Goal: Communication & Community: Connect with others

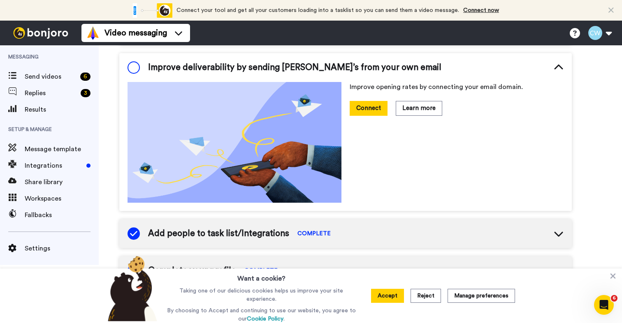
click at [329, 71] on span "Improve deliverability by sending Bonjoro’s from your own email" at bounding box center [294, 67] width 293 height 12
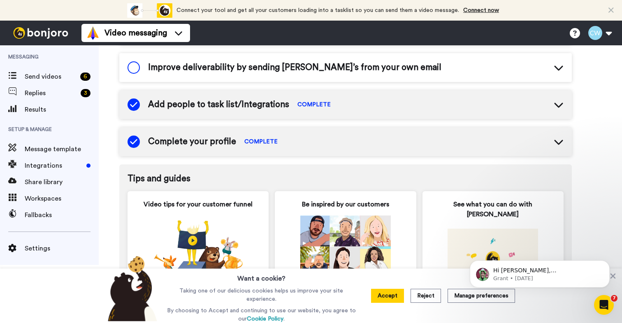
click at [322, 73] on span "Improve deliverability by sending Bonjoro’s from your own email" at bounding box center [294, 67] width 293 height 12
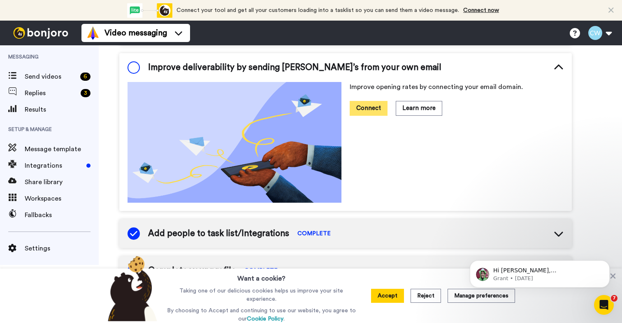
click at [359, 108] on button "Connect" at bounding box center [369, 108] width 38 height 14
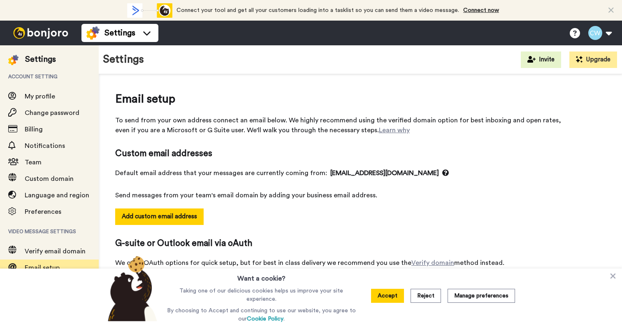
select select "163395"
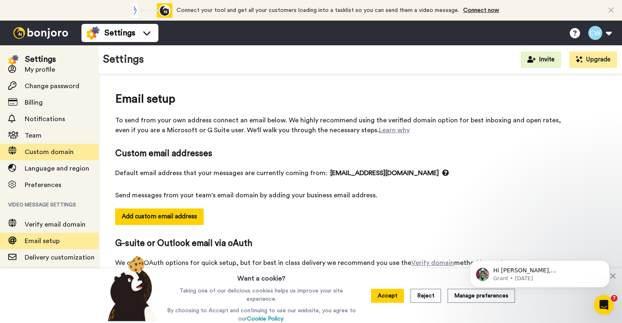
scroll to position [58, 0]
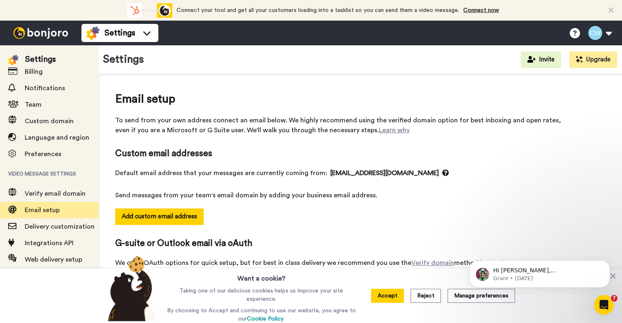
click at [46, 31] on img at bounding box center [41, 33] width 62 height 12
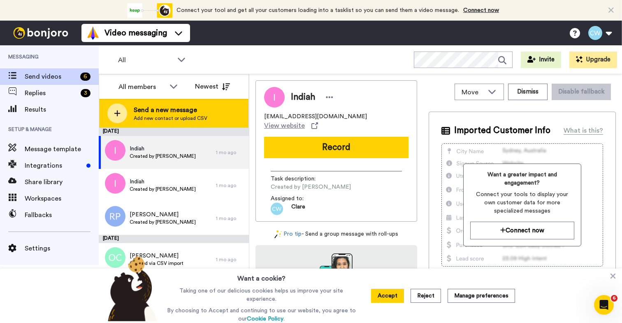
click at [161, 116] on span "Add new contact or upload CSV" at bounding box center [171, 118] width 74 height 7
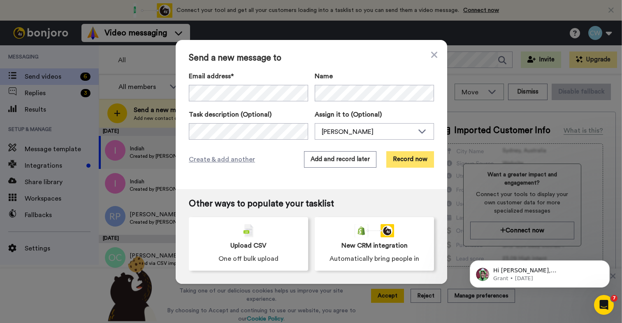
click at [407, 161] on button "Record now" at bounding box center [410, 159] width 48 height 16
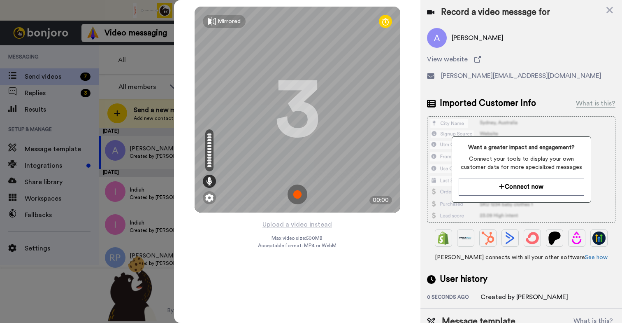
click at [295, 195] on img at bounding box center [298, 194] width 20 height 20
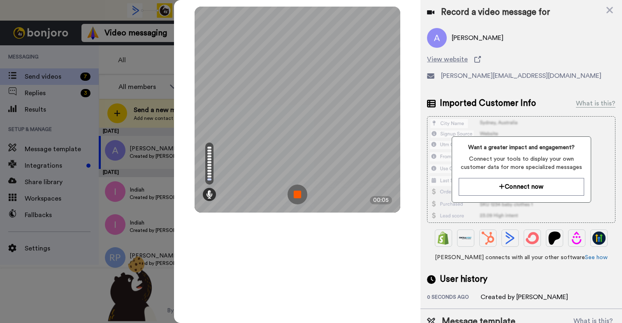
click at [302, 186] on img at bounding box center [298, 194] width 20 height 20
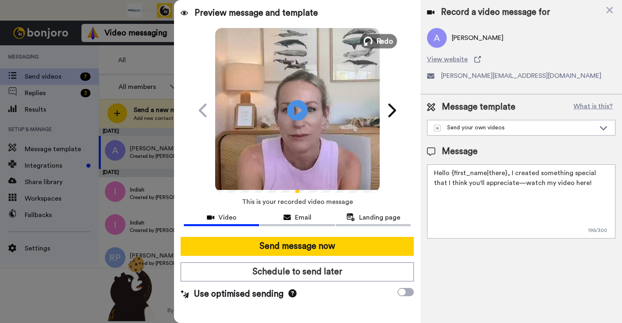
click at [383, 41] on span "Redo" at bounding box center [384, 40] width 17 height 11
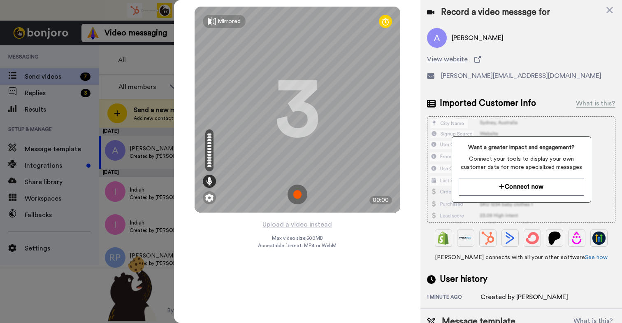
click at [298, 194] on img at bounding box center [298, 194] width 20 height 20
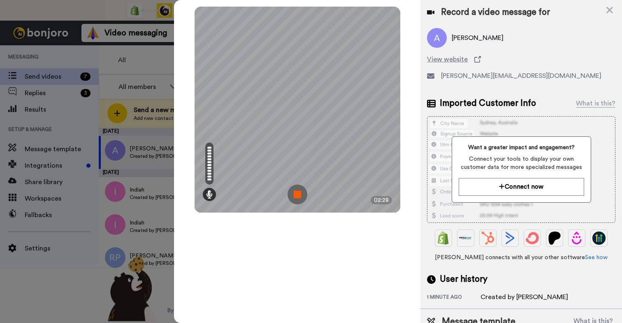
click at [296, 195] on img at bounding box center [298, 194] width 20 height 20
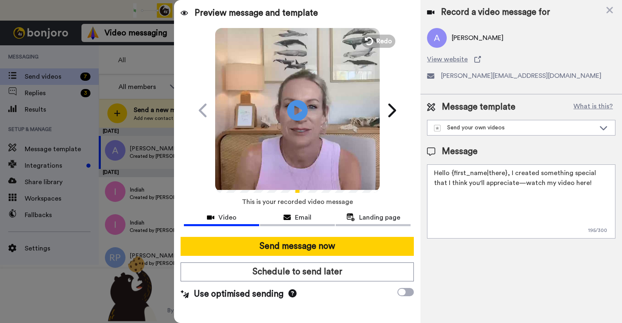
click at [541, 186] on textarea "Hello {first_name|there}, I created something special that I think you'll appre…" at bounding box center [521, 201] width 188 height 74
drag, startPoint x: 506, startPoint y: 173, endPoint x: 448, endPoint y: 173, distance: 57.6
click at [448, 173] on textarea "Hello {first_name|there}, I created something special that I think you'll appre…" at bounding box center [521, 201] width 188 height 74
drag, startPoint x: 495, startPoint y: 172, endPoint x: 577, endPoint y: 183, distance: 82.6
click at [577, 183] on textarea "Hello Ash and Erin, I created something special that I think you'll appreciate—…" at bounding box center [521, 201] width 188 height 74
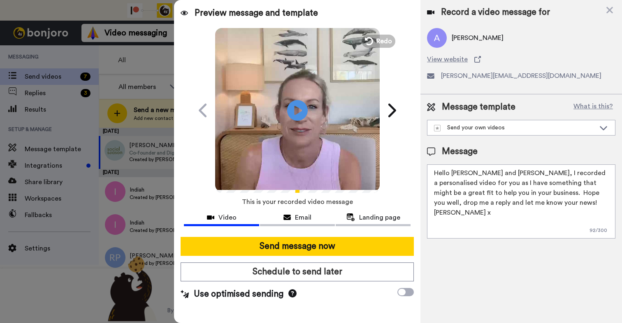
click at [524, 203] on textarea "Hello Ash and Erin, I recorded a personalised video for you as I have something…" at bounding box center [521, 201] width 188 height 74
click at [555, 200] on textarea "Hello Ash and Erin, I recorded a personalised video for you as I have something…" at bounding box center [521, 201] width 188 height 74
drag, startPoint x: 365, startPoint y: 225, endPoint x: 369, endPoint y: 225, distance: 5.0
click at [368, 225] on button "Landing page" at bounding box center [373, 218] width 75 height 15
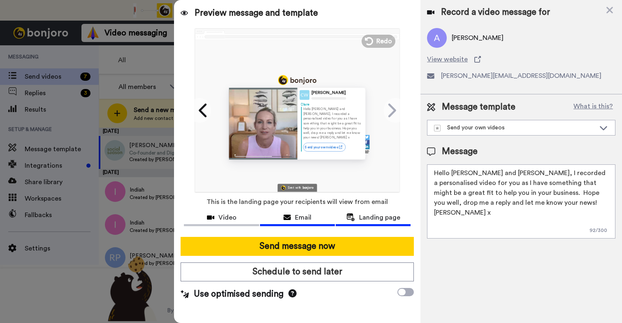
click at [304, 216] on span "Email" at bounding box center [303, 217] width 16 height 10
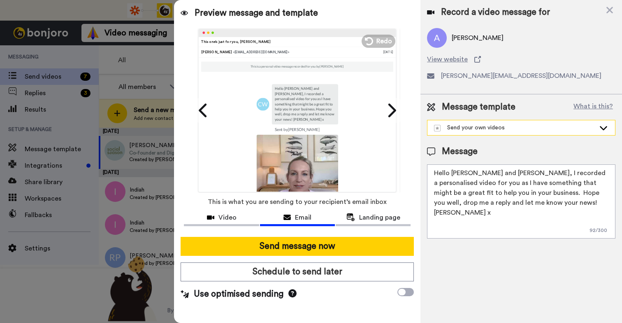
click at [528, 128] on div "Send your own videos" at bounding box center [514, 127] width 161 height 8
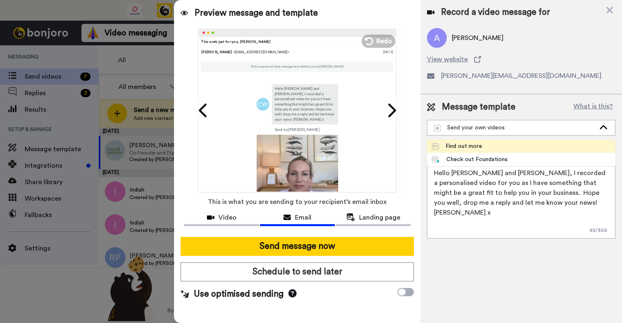
click at [477, 147] on div "Find out more" at bounding box center [457, 146] width 50 height 8
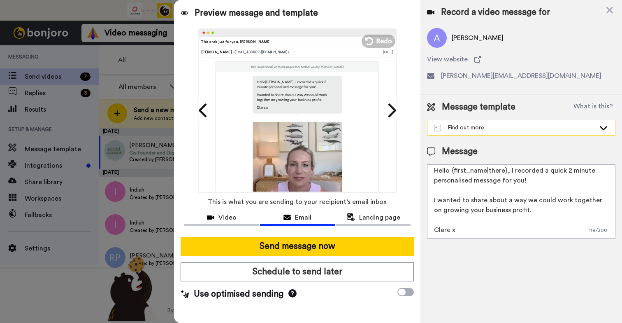
click at [495, 133] on div "Find out more" at bounding box center [521, 127] width 188 height 15
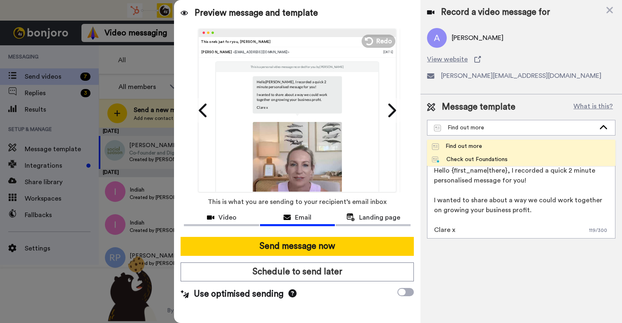
click at [491, 157] on div "Check out Foundations" at bounding box center [470, 159] width 76 height 8
type textarea "Hi {first_name}, I recorded a quick message for you! Also don't forget that doo…"
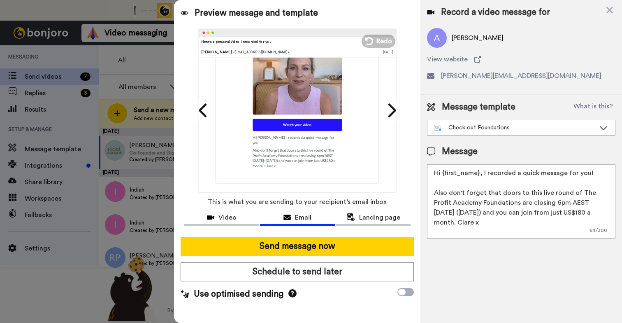
scroll to position [148, 0]
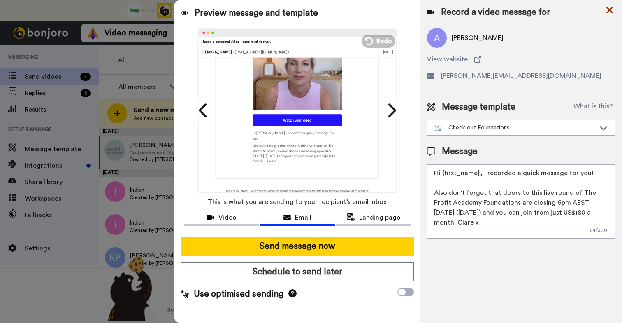
click at [609, 7] on icon at bounding box center [610, 10] width 8 height 10
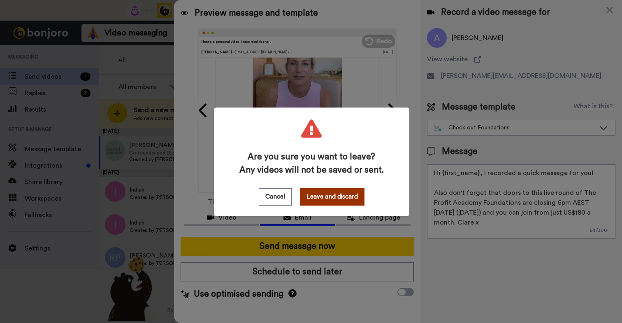
click at [323, 196] on button "Leave and discard" at bounding box center [332, 196] width 65 height 17
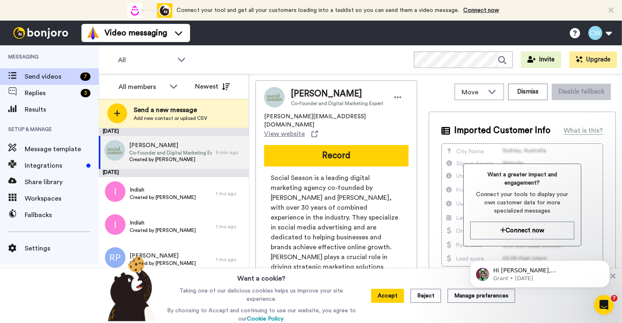
scroll to position [0, 0]
click at [40, 145] on span "Message template" at bounding box center [62, 149] width 74 height 10
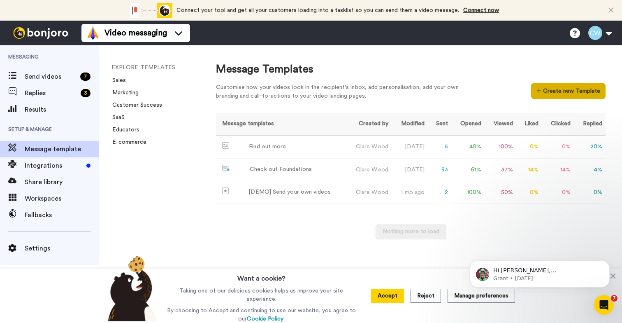
click at [579, 90] on button "Create new Template" at bounding box center [568, 91] width 74 height 16
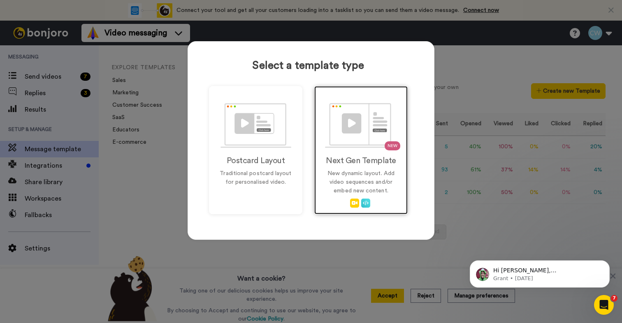
click at [358, 149] on div "NEW Next Gen Template New dynamic layout. Add video sequences and/or embed new …" at bounding box center [360, 150] width 93 height 128
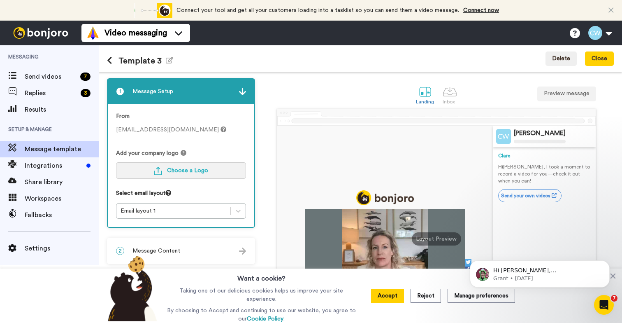
click at [193, 171] on span "Choose a Logo" at bounding box center [187, 170] width 41 height 6
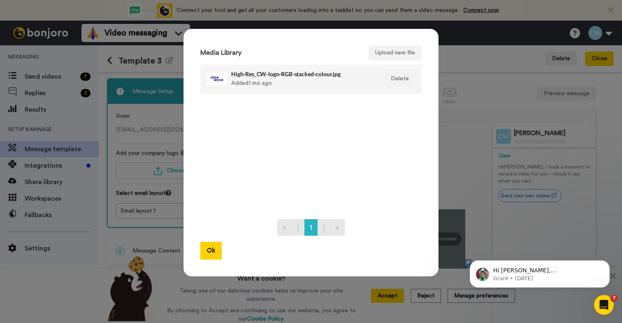
click at [209, 81] on div at bounding box center [217, 79] width 21 height 21
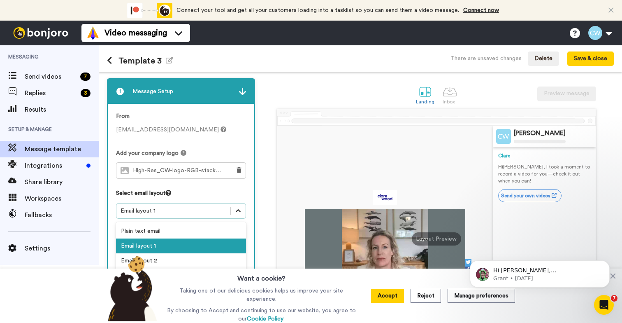
click at [239, 211] on icon at bounding box center [238, 210] width 5 height 3
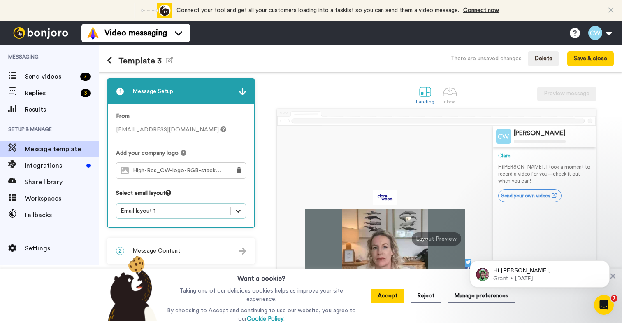
click at [239, 211] on icon at bounding box center [238, 210] width 5 height 3
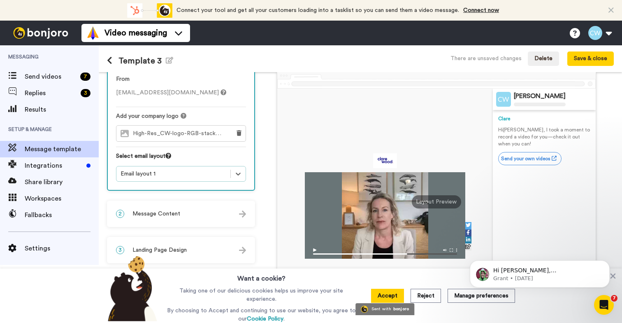
scroll to position [67, 0]
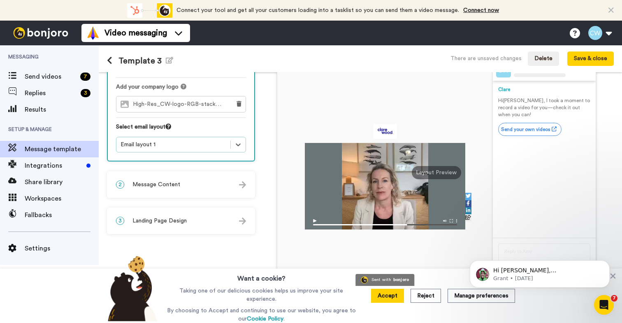
click at [185, 183] on div "2 Message Content" at bounding box center [181, 184] width 146 height 25
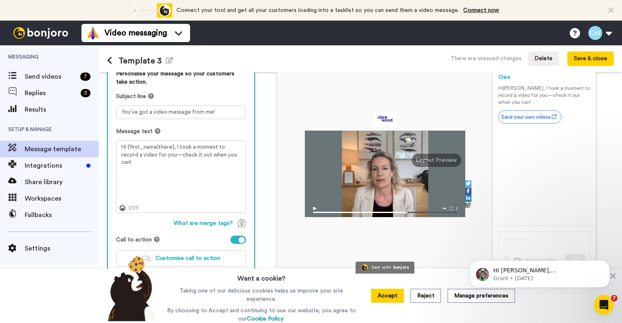
scroll to position [80, 0]
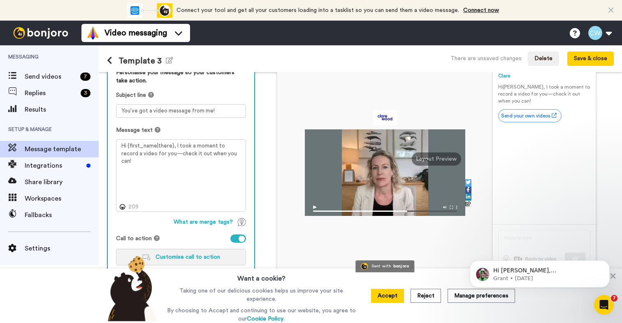
click at [191, 260] on span "Customise call to action" at bounding box center [188, 257] width 65 height 6
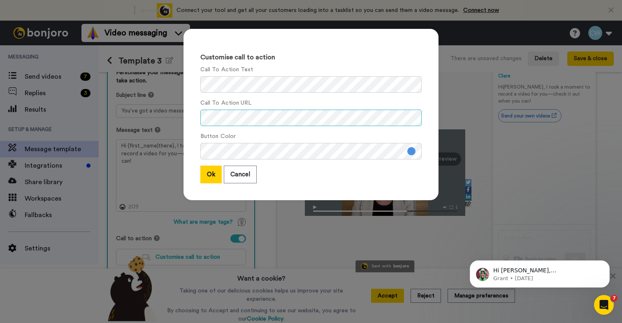
click at [136, 118] on div "Customise call to action Call To Action Text Call To Action URL Button Color Ok…" at bounding box center [311, 161] width 622 height 323
click at [165, 81] on div "Customise call to action Call To Action Text Call To Action URL Button Color Ok…" at bounding box center [311, 161] width 622 height 323
click at [205, 174] on button "Ok" at bounding box center [210, 174] width 21 height 18
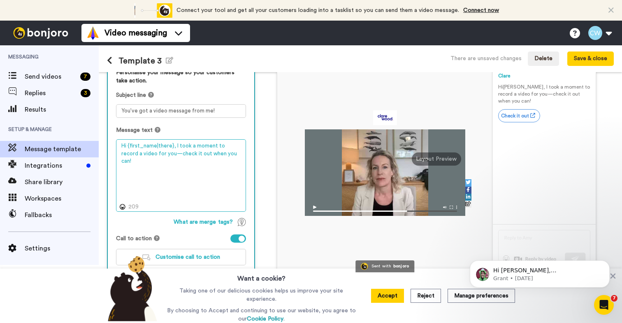
click at [190, 163] on textarea "Hi {first_name|there}, I took a moment to record a video for you—check it out w…" at bounding box center [181, 175] width 130 height 72
click at [164, 146] on textarea "Hi {first_name|there}, I took a moment to record a video for you—check it out w…" at bounding box center [181, 175] width 130 height 72
drag, startPoint x: 165, startPoint y: 146, endPoint x: 249, endPoint y: 158, distance: 85.5
click at [249, 158] on div "Personalise your message so your customers take action. Subject line You’ve got…" at bounding box center [181, 169] width 146 height 219
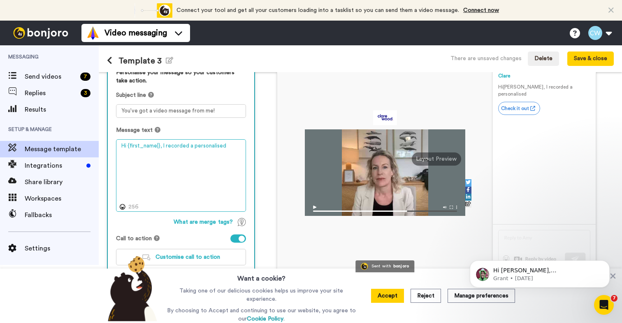
type textarea "Hi {first_name|}, I recorded a personalised"
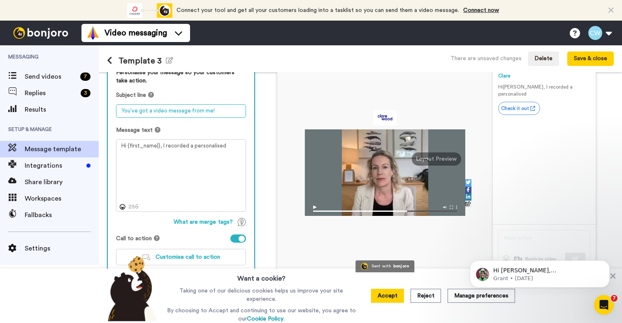
click at [152, 112] on textarea "You’ve got a video message from me!" at bounding box center [181, 111] width 130 height 14
click at [228, 111] on textarea "You’ve got a personalised video from me!" at bounding box center [181, 111] width 130 height 14
type textarea "You’ve got a personalised video from me!"
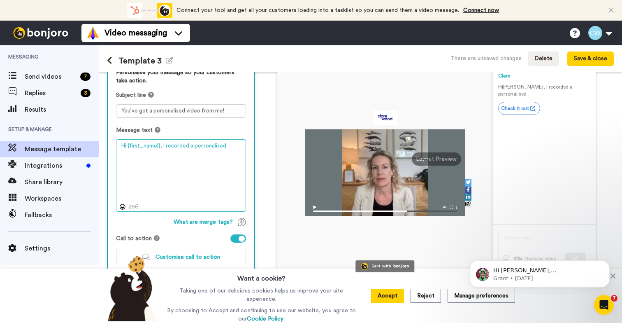
click at [228, 145] on textarea "Hi {first_name|}, I recorded a personalised" at bounding box center [181, 175] width 130 height 72
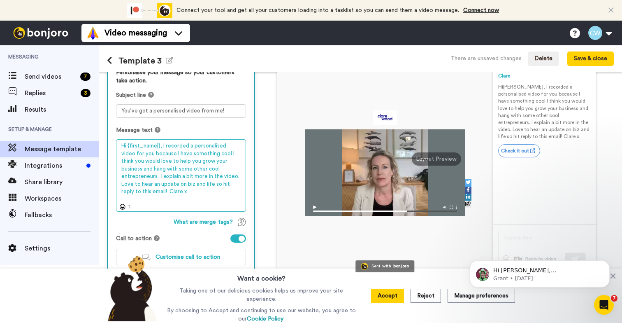
click at [199, 179] on textarea "Hi {first_name|}, I recorded a personalised video for you because I have someth…" at bounding box center [181, 175] width 130 height 72
click at [208, 146] on textarea "Hi {first_name|}, I recorded a personalised video for you because I have someth…" at bounding box center [181, 175] width 130 height 72
click at [180, 176] on textarea "Hi {first_name|}, I recorded a video for you because I have something cool I th…" at bounding box center [181, 175] width 130 height 72
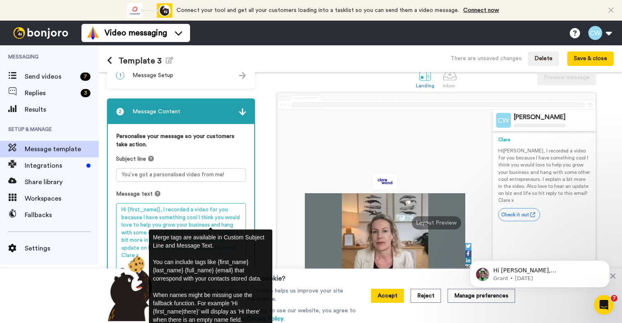
scroll to position [0, 0]
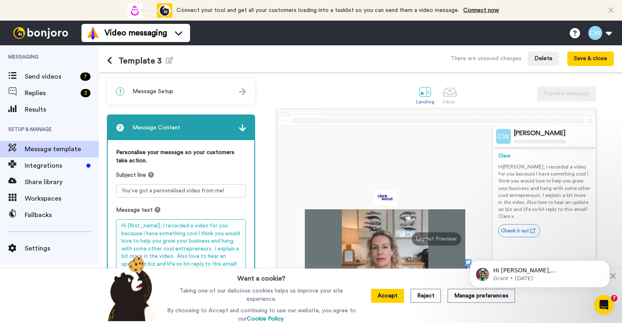
type textarea "Hi {first_name|}, I recorded a video for you because I have something cool I th…"
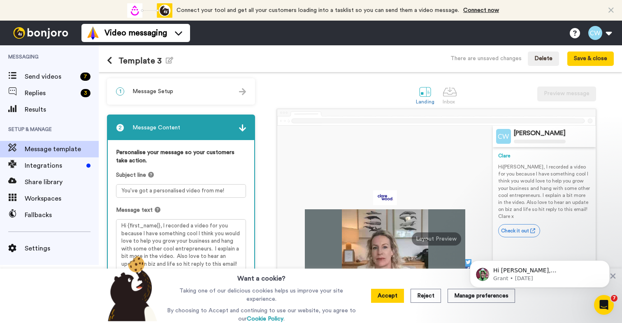
click at [170, 98] on div "1 Message Setup" at bounding box center [181, 91] width 146 height 25
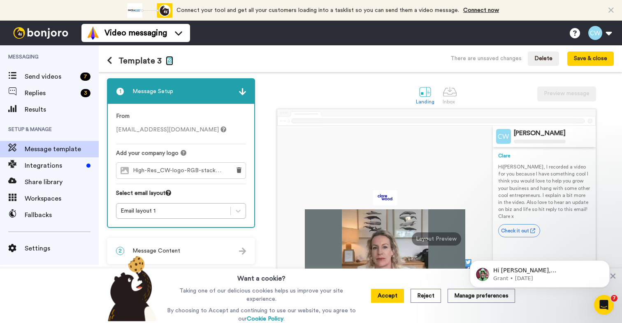
click at [168, 59] on icon "button" at bounding box center [169, 60] width 7 height 7
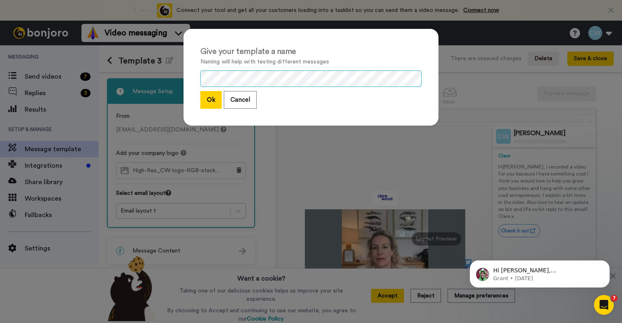
click at [169, 74] on div "Give your template a name Naming will help with testing different messages Ok C…" at bounding box center [311, 161] width 622 height 323
click at [205, 98] on button "Ok" at bounding box center [210, 100] width 21 height 18
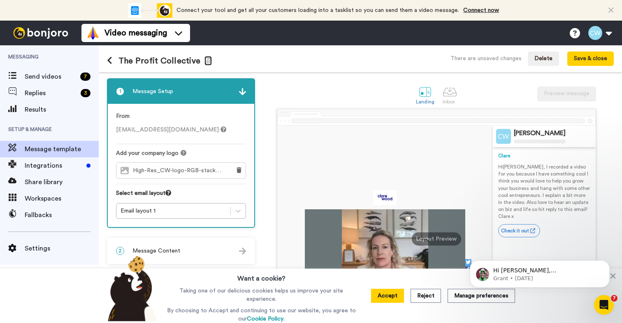
scroll to position [67, 0]
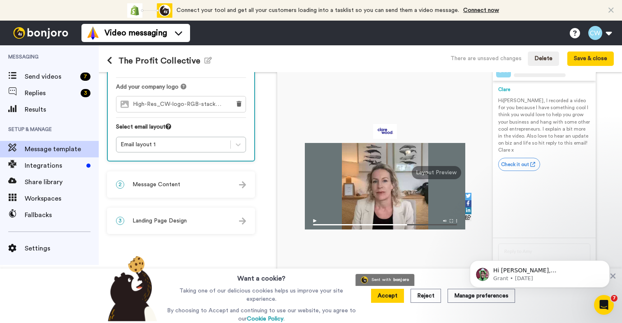
click at [185, 188] on div "2 Message Content" at bounding box center [181, 184] width 146 height 25
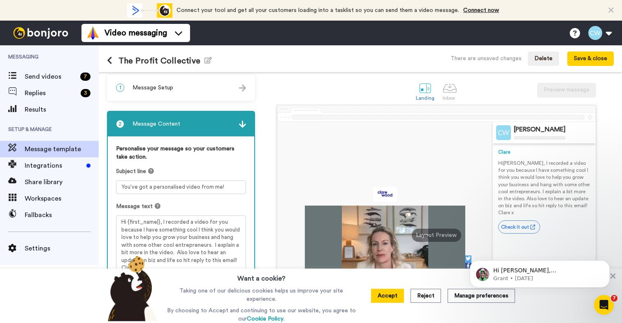
scroll to position [0, 0]
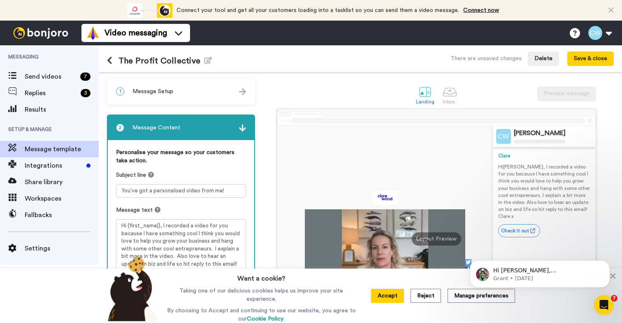
click at [186, 124] on div "2 Message Content" at bounding box center [181, 127] width 146 height 25
click at [187, 136] on div "2 Message Content" at bounding box center [181, 127] width 146 height 25
click at [242, 128] on img at bounding box center [242, 127] width 7 height 7
click at [240, 129] on img at bounding box center [242, 127] width 7 height 7
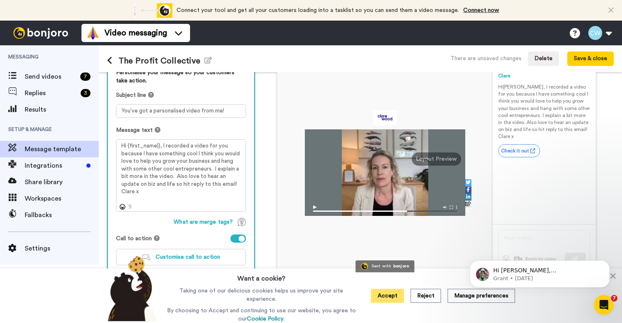
click at [388, 297] on button "Accept" at bounding box center [387, 295] width 33 height 14
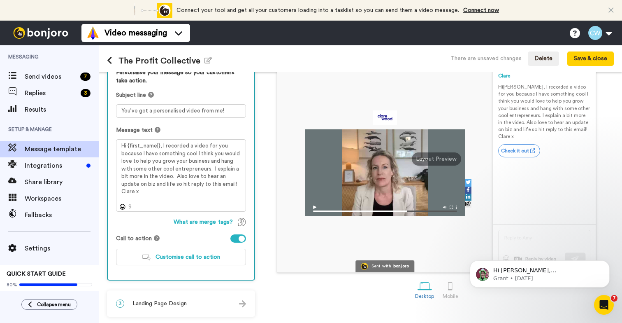
click at [175, 301] on span "Landing Page Design" at bounding box center [159, 303] width 54 height 8
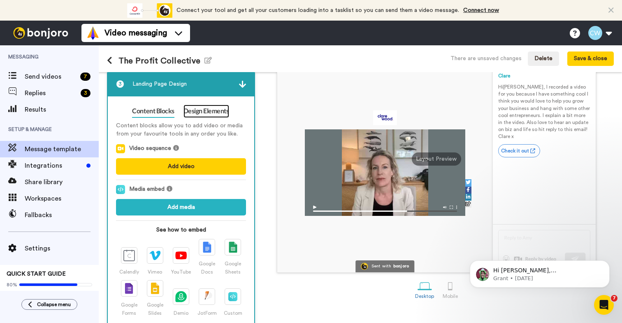
click at [201, 114] on link "Design Elements" at bounding box center [207, 111] width 46 height 13
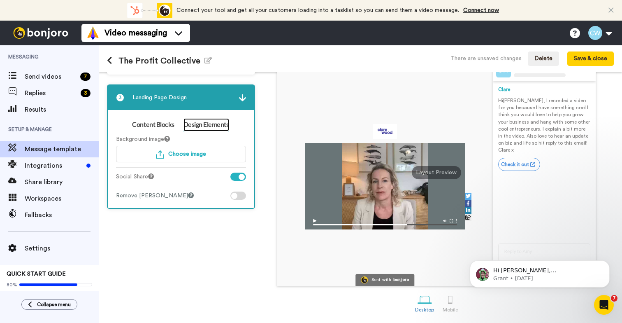
scroll to position [67, 0]
click at [233, 174] on div at bounding box center [238, 176] width 16 height 8
click at [242, 173] on div at bounding box center [238, 176] width 16 height 8
click at [233, 173] on div at bounding box center [238, 176] width 16 height 8
click at [163, 127] on link "Content Blocks" at bounding box center [153, 124] width 42 height 13
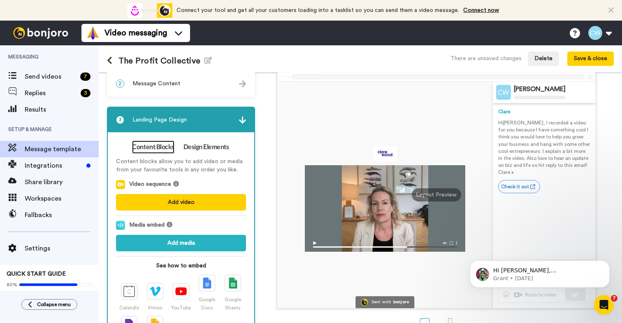
scroll to position [0, 0]
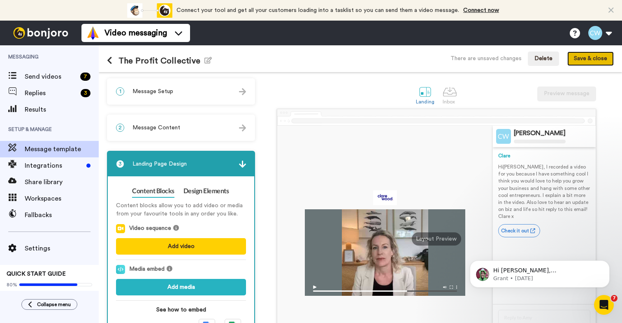
click at [588, 60] on button "Save & close" at bounding box center [590, 58] width 46 height 15
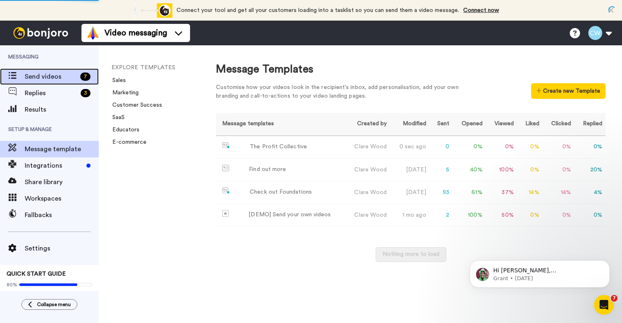
click at [55, 79] on span "Send videos" at bounding box center [51, 77] width 52 height 10
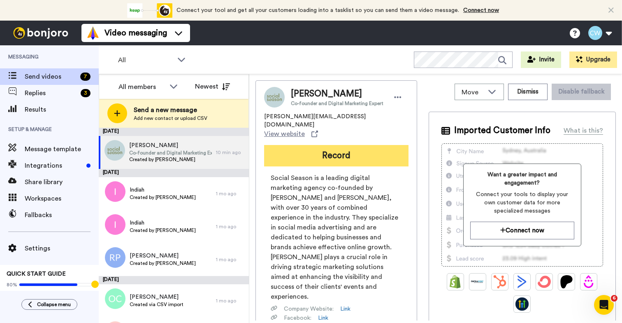
click at [325, 145] on button "Record" at bounding box center [336, 155] width 144 height 21
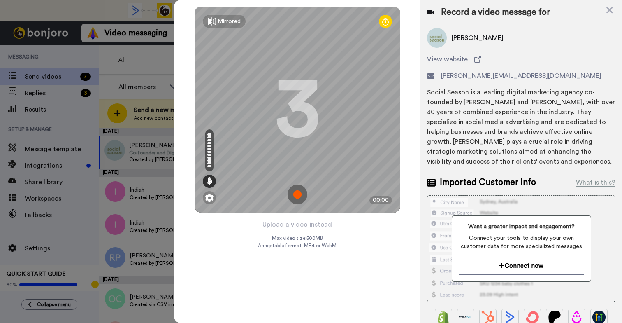
click at [297, 194] on img at bounding box center [298, 194] width 20 height 20
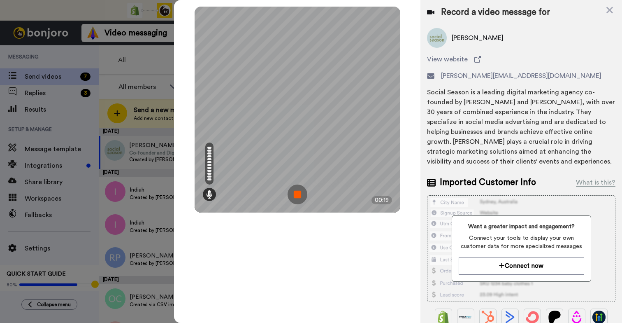
click at [297, 194] on img at bounding box center [298, 194] width 20 height 20
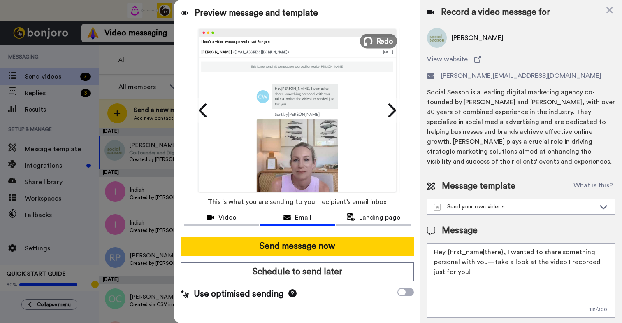
click at [384, 38] on span "Redo" at bounding box center [384, 40] width 17 height 11
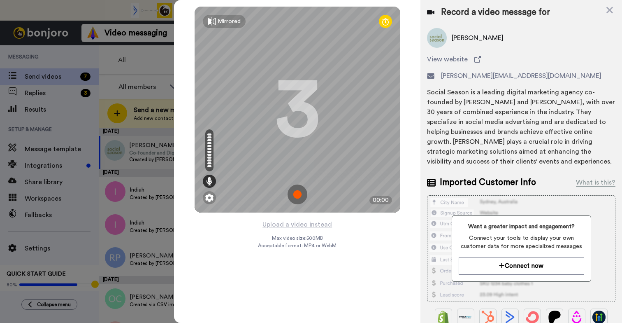
click at [300, 197] on img at bounding box center [298, 194] width 20 height 20
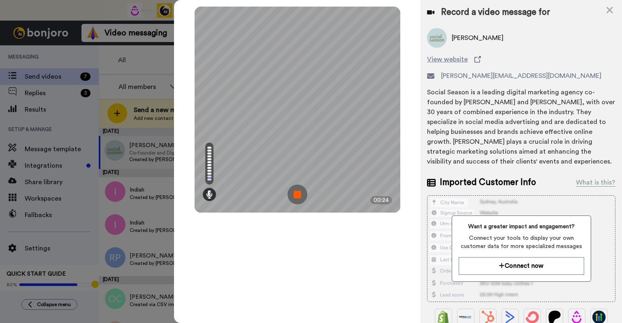
click at [300, 197] on img at bounding box center [298, 194] width 20 height 20
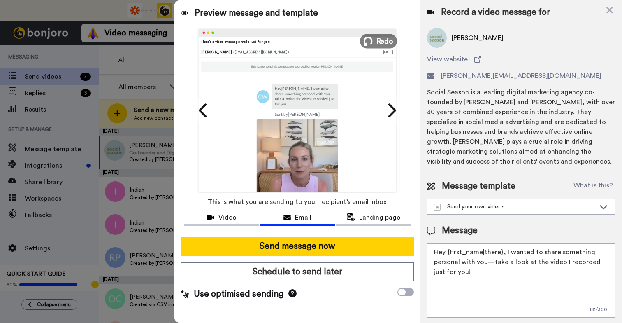
click at [377, 36] on span "Redo" at bounding box center [384, 40] width 17 height 11
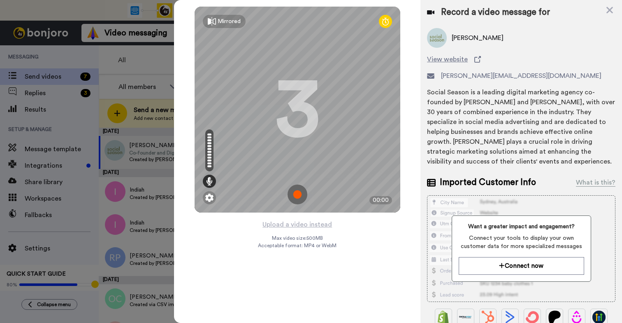
click at [299, 190] on img at bounding box center [298, 194] width 20 height 20
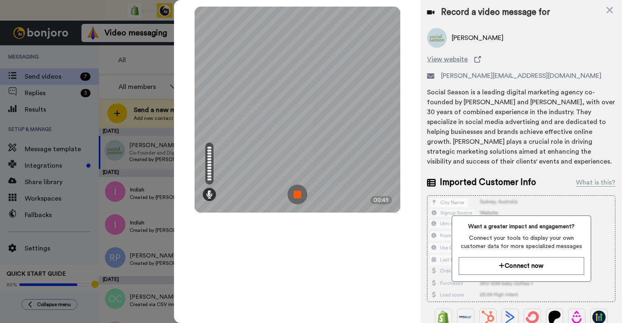
click at [300, 195] on img at bounding box center [298, 194] width 20 height 20
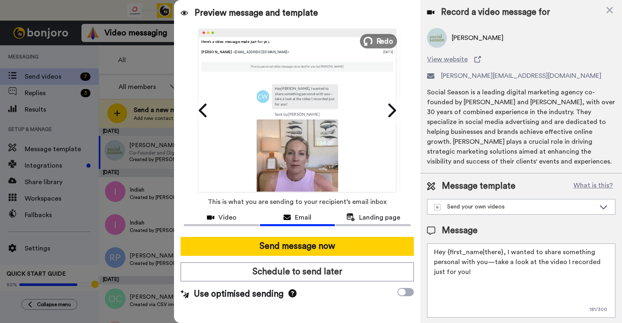
click at [379, 36] on span "Redo" at bounding box center [384, 40] width 17 height 11
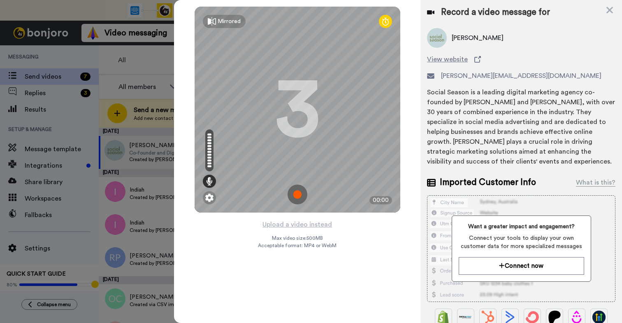
click at [298, 191] on img at bounding box center [298, 194] width 20 height 20
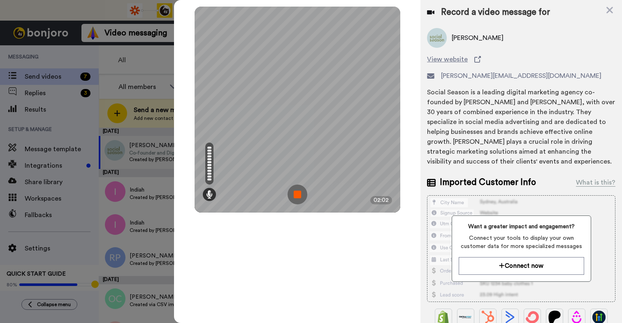
click at [297, 194] on img at bounding box center [298, 194] width 20 height 20
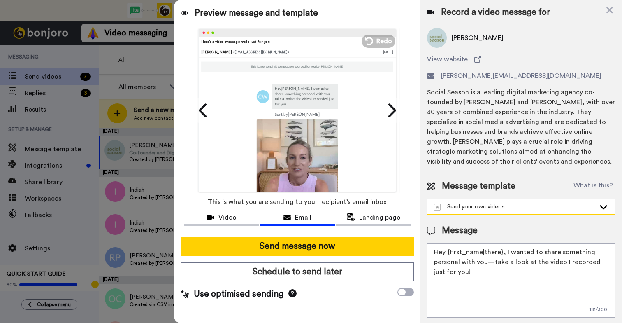
click at [536, 200] on div "Send your own videos" at bounding box center [521, 206] width 188 height 15
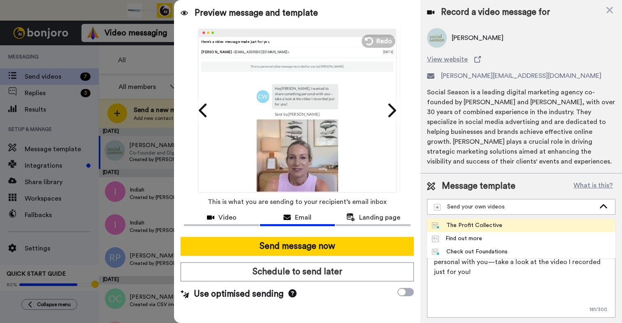
click at [486, 225] on div "The Profit Collective" at bounding box center [467, 225] width 70 height 8
type textarea "Hi {first_name|}, I recorded a video for you because I have something cool I th…"
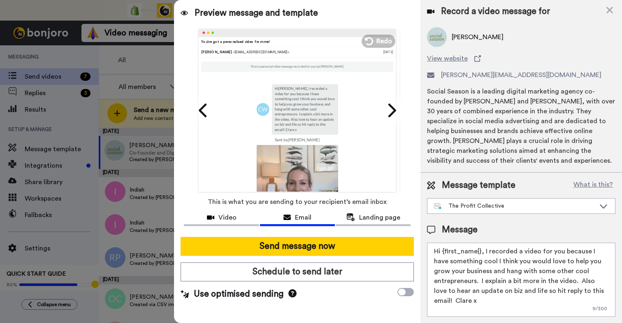
scroll to position [1, 0]
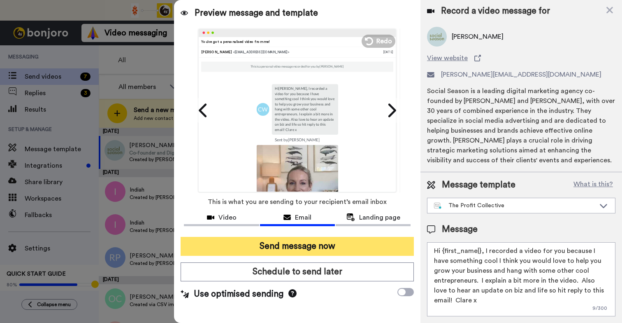
click at [326, 246] on button "Send message now" at bounding box center [297, 246] width 233 height 19
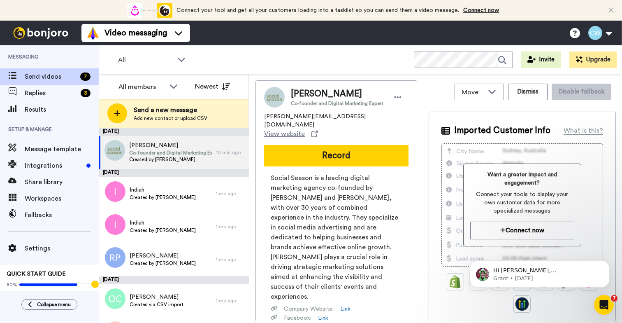
scroll to position [0, 0]
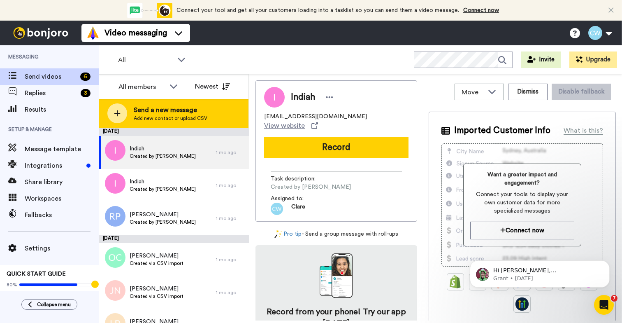
click at [168, 116] on span "Add new contact or upload CSV" at bounding box center [171, 118] width 74 height 7
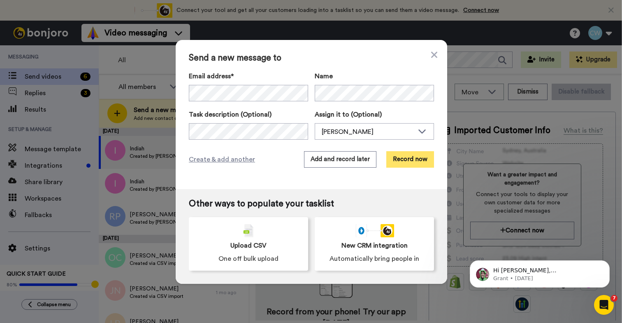
click at [397, 162] on button "Record now" at bounding box center [410, 159] width 48 height 16
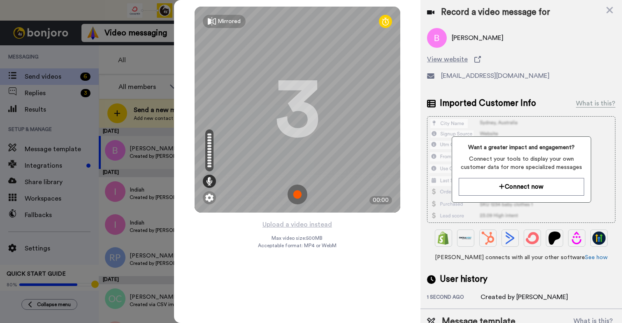
click at [298, 189] on img at bounding box center [298, 194] width 20 height 20
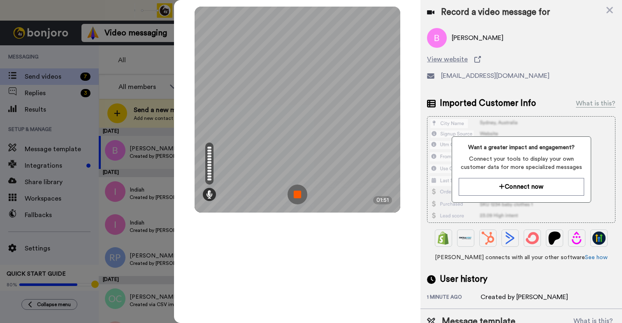
click at [298, 195] on img at bounding box center [298, 194] width 20 height 20
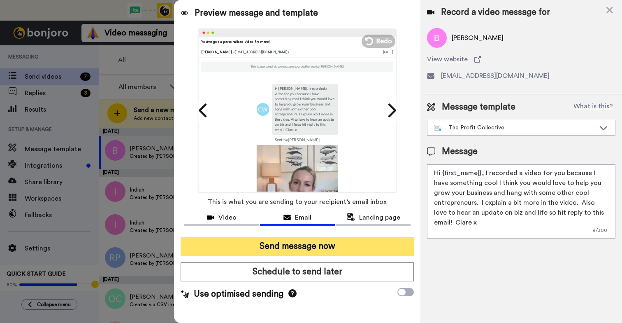
click at [281, 245] on button "Send message now" at bounding box center [297, 246] width 233 height 19
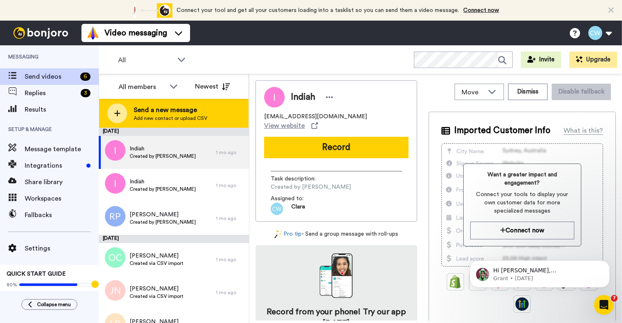
click at [158, 115] on span "Add new contact or upload CSV" at bounding box center [171, 118] width 74 height 7
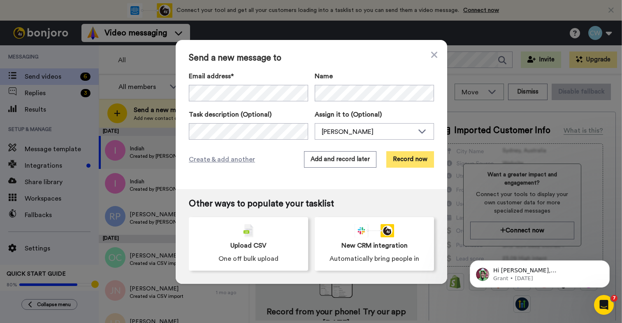
click at [410, 155] on button "Record now" at bounding box center [410, 159] width 48 height 16
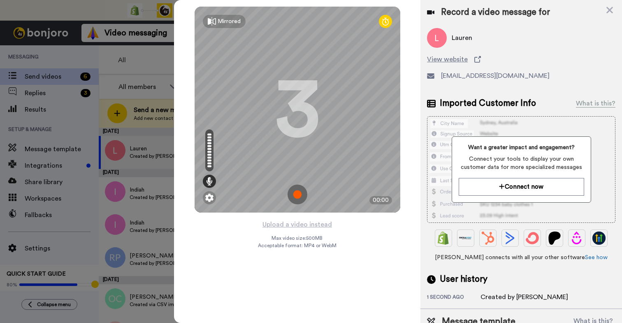
click at [295, 193] on img at bounding box center [298, 194] width 20 height 20
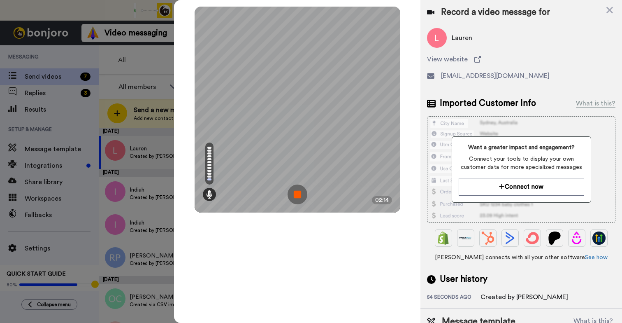
click at [300, 197] on img at bounding box center [298, 194] width 20 height 20
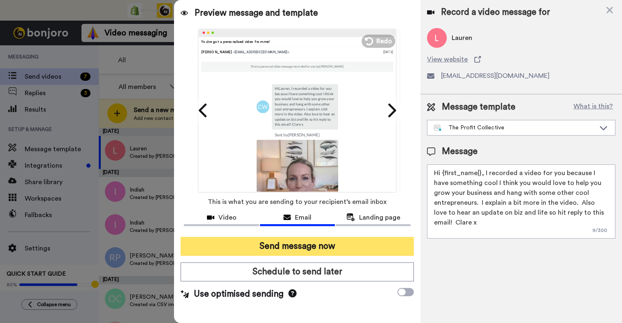
click at [300, 242] on button "Send message now" at bounding box center [297, 246] width 233 height 19
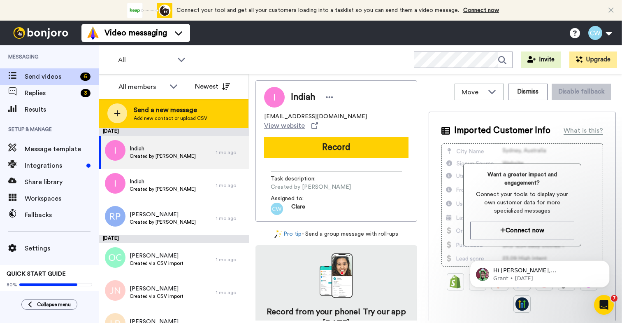
click at [172, 108] on span "Send a new message" at bounding box center [171, 110] width 74 height 10
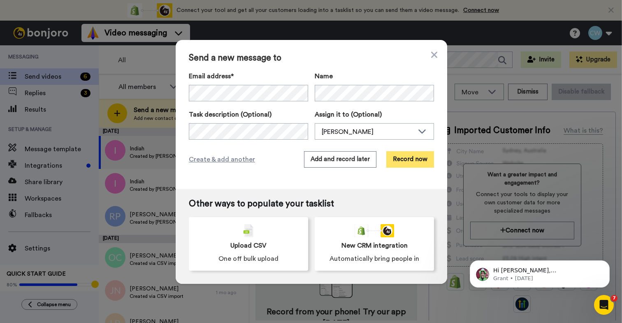
click at [414, 155] on button "Record now" at bounding box center [410, 159] width 48 height 16
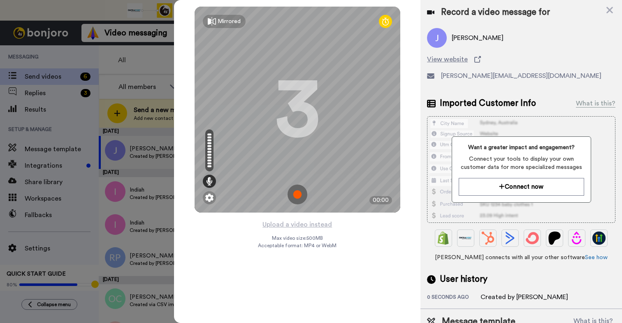
click at [297, 193] on img at bounding box center [298, 194] width 20 height 20
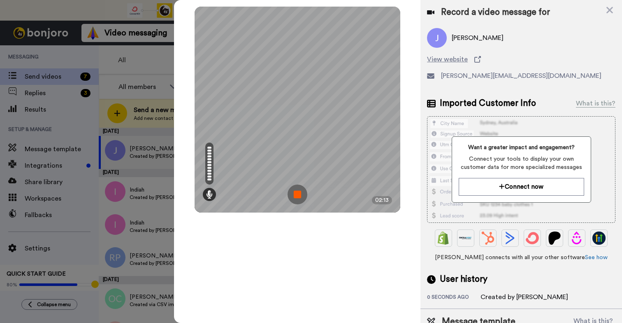
click at [298, 192] on img at bounding box center [298, 194] width 20 height 20
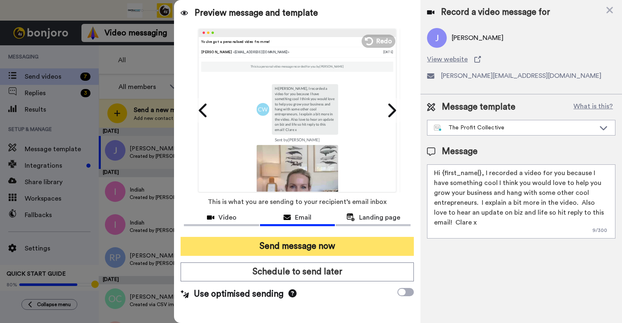
click at [310, 244] on button "Send message now" at bounding box center [297, 246] width 233 height 19
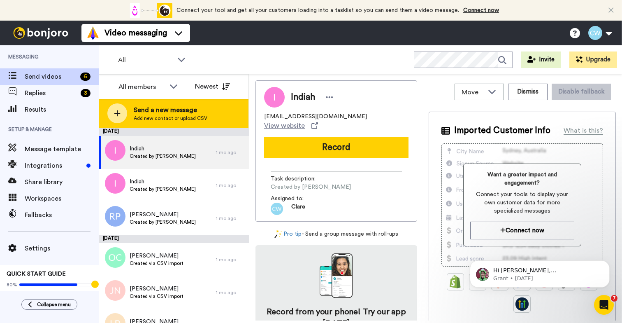
click at [159, 113] on span "Send a new message" at bounding box center [171, 110] width 74 height 10
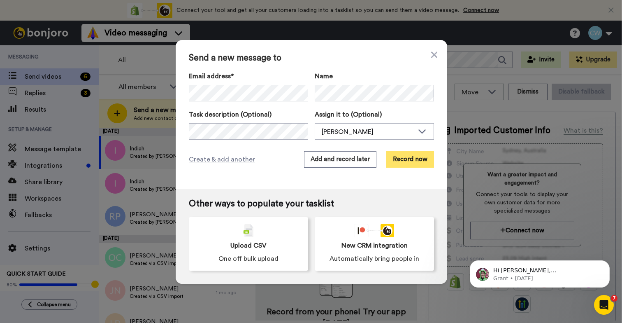
click at [413, 163] on button "Record now" at bounding box center [410, 159] width 48 height 16
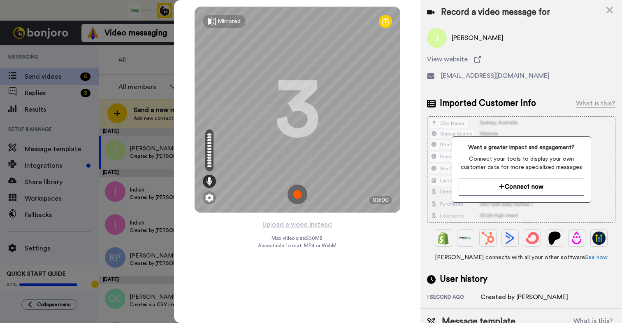
click at [298, 197] on img at bounding box center [298, 194] width 20 height 20
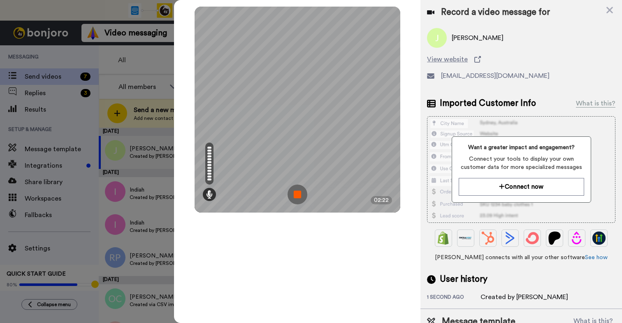
click at [298, 193] on img at bounding box center [298, 194] width 20 height 20
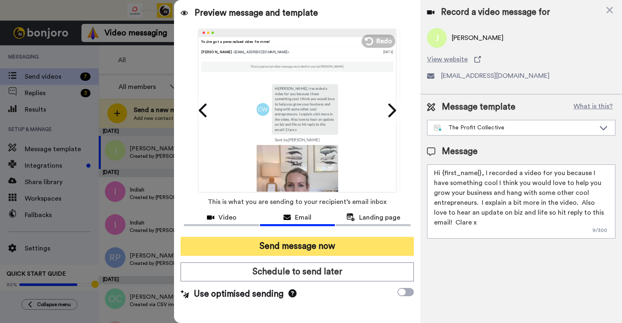
click at [295, 244] on button "Send message now" at bounding box center [297, 246] width 233 height 19
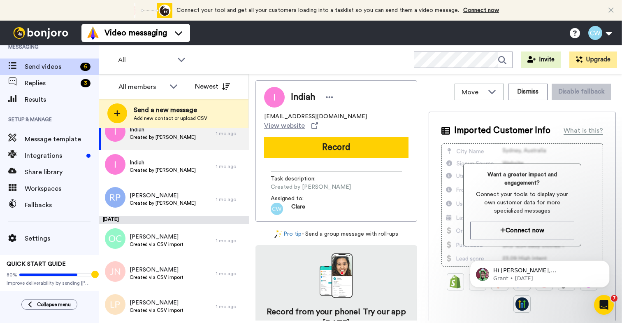
scroll to position [10, 0]
click at [48, 99] on span "Results" at bounding box center [62, 99] width 74 height 10
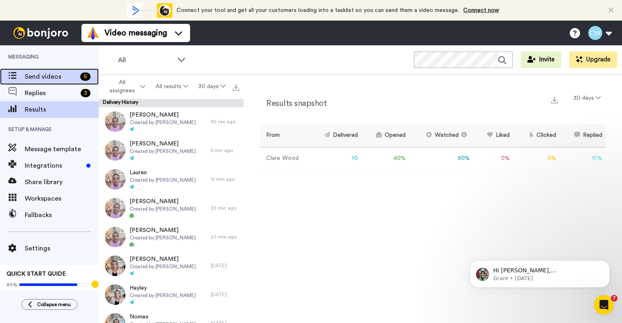
click at [42, 80] on span "Send videos" at bounding box center [51, 77] width 52 height 10
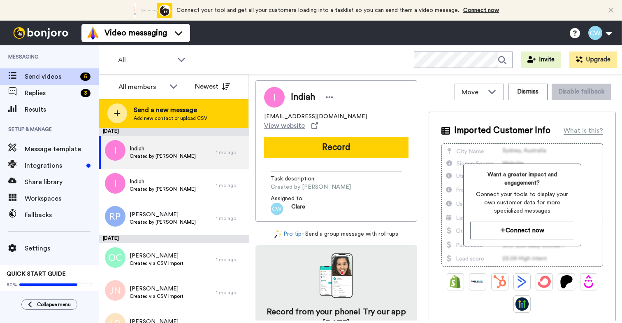
click at [158, 118] on span "Add new contact or upload CSV" at bounding box center [171, 118] width 74 height 7
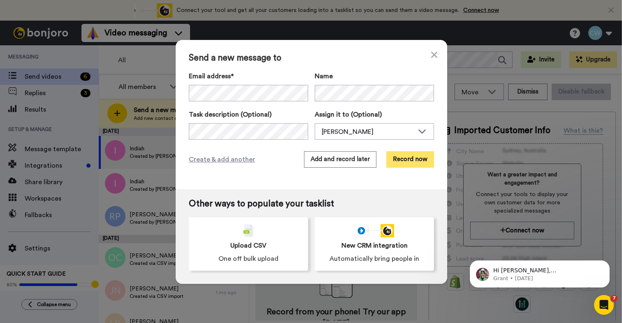
click at [413, 161] on button "Record now" at bounding box center [410, 159] width 48 height 16
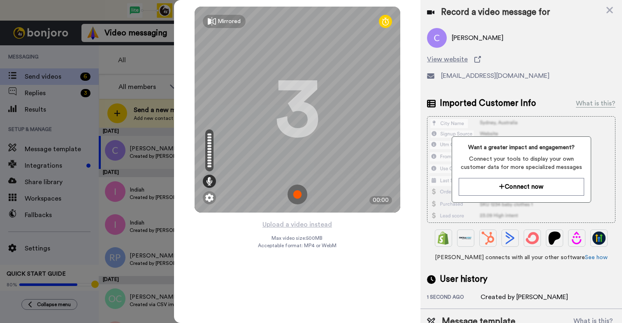
click at [298, 192] on img at bounding box center [298, 194] width 20 height 20
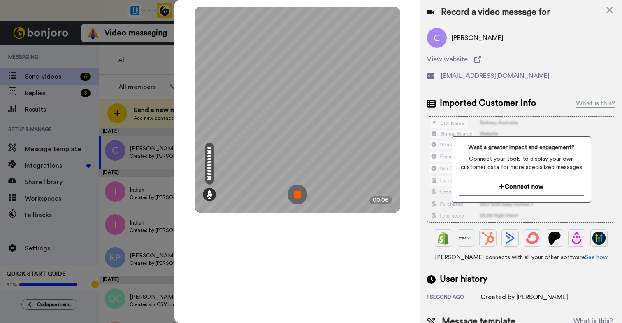
click at [298, 192] on img at bounding box center [298, 194] width 20 height 20
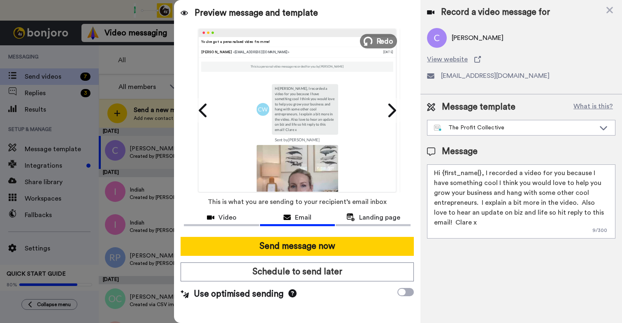
click at [381, 43] on span "Redo" at bounding box center [384, 40] width 17 height 11
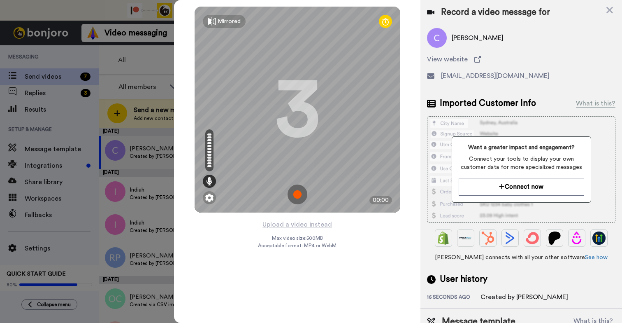
click at [303, 195] on img at bounding box center [298, 194] width 20 height 20
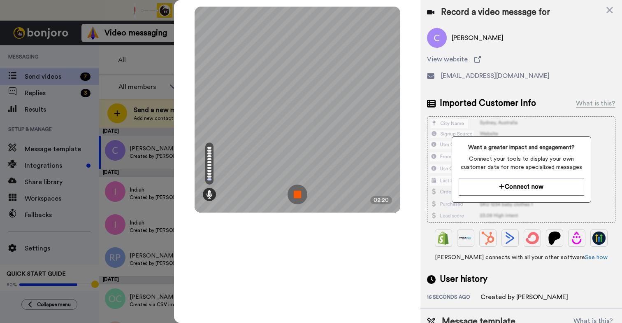
click at [297, 192] on img at bounding box center [298, 194] width 20 height 20
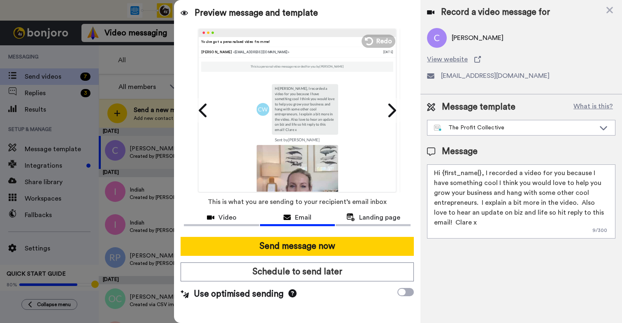
click at [549, 205] on textarea "Hi {first_name|}, I recorded a video for you because I have something cool I th…" at bounding box center [521, 201] width 188 height 74
drag, startPoint x: 578, startPoint y: 202, endPoint x: 609, endPoint y: 210, distance: 31.9
click at [609, 210] on textarea "Hi {first_name|}, I recorded a video for you because I have something cool I th…" at bounding box center [521, 201] width 188 height 74
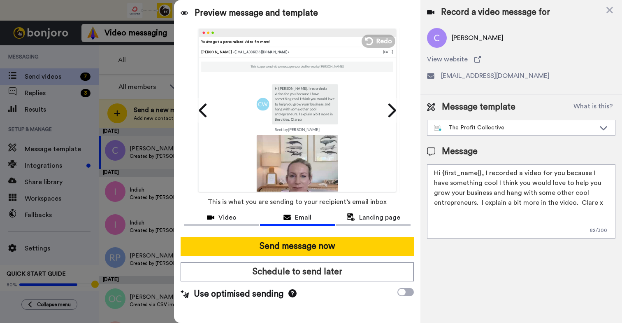
drag, startPoint x: 481, startPoint y: 172, endPoint x: 415, endPoint y: 172, distance: 66.7
click at [415, 172] on div "Preview message and template Play/Pause You’ve got a personalised video from me…" at bounding box center [398, 161] width 448 height 323
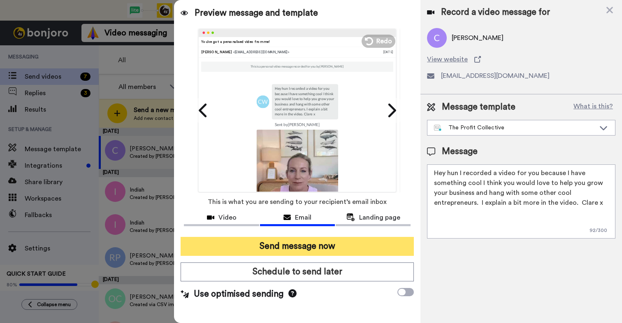
type textarea "Hey hun I recorded a video for you because I have something cool I think you wo…"
click at [303, 247] on button "Send message now" at bounding box center [297, 246] width 233 height 19
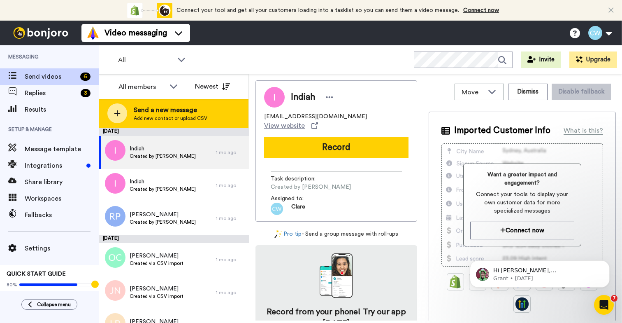
click at [157, 109] on span "Send a new message" at bounding box center [171, 110] width 74 height 10
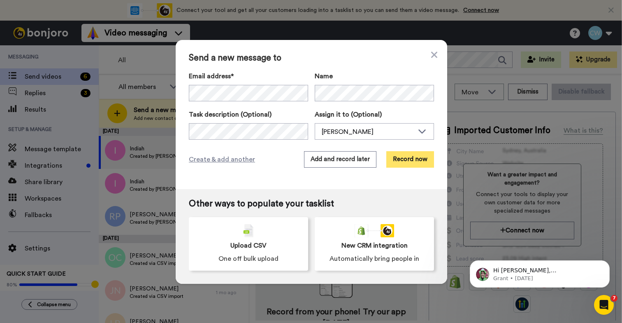
click at [393, 156] on button "Record now" at bounding box center [410, 159] width 48 height 16
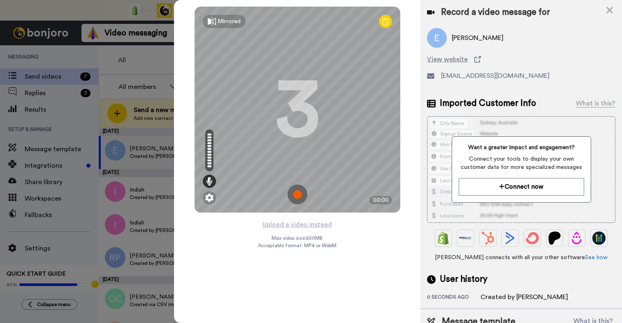
click at [299, 193] on img at bounding box center [298, 194] width 20 height 20
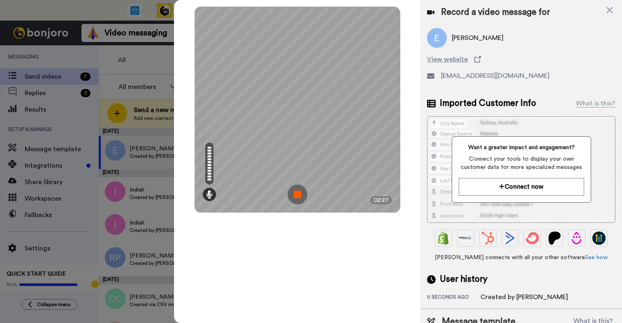
click at [298, 194] on img at bounding box center [298, 194] width 20 height 20
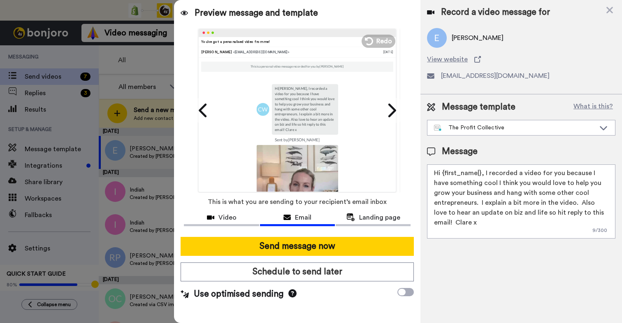
click at [501, 190] on textarea "Hi {first_name|}, I recorded a video for you because I have something cool I th…" at bounding box center [521, 201] width 188 height 74
drag, startPoint x: 435, startPoint y: 173, endPoint x: 483, endPoint y: 171, distance: 48.2
click at [483, 171] on textarea "Hi {first_name|}, I recorded a video for you because I have something cool I th…" at bounding box center [521, 201] width 188 height 74
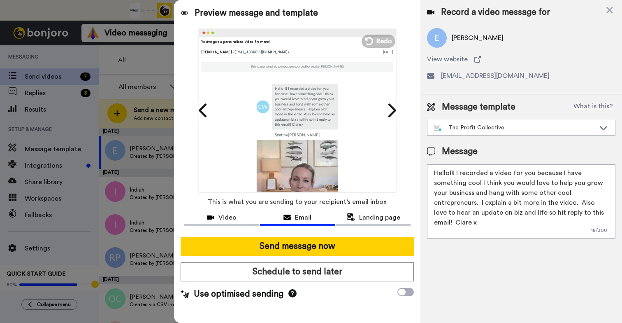
drag, startPoint x: 579, startPoint y: 202, endPoint x: 610, endPoint y: 210, distance: 31.7
click at [610, 210] on textarea "Hello!!! I recorded a video for you because I have something cool I think you w…" at bounding box center [521, 201] width 188 height 74
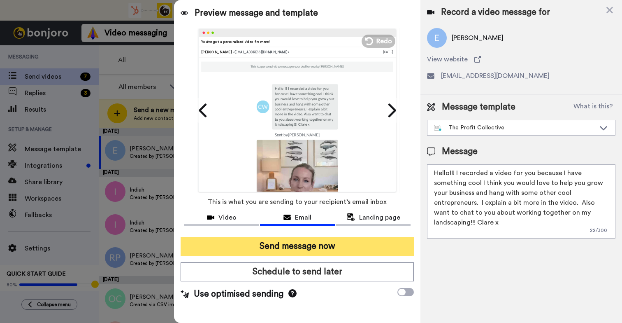
type textarea "Hello!!! I recorded a video for you because I have something cool I think you w…"
click at [274, 240] on button "Send message now" at bounding box center [297, 246] width 233 height 19
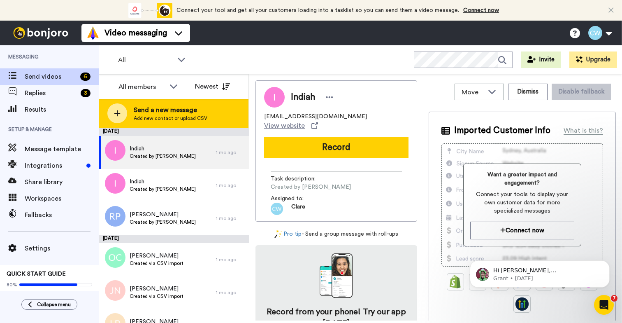
click at [172, 112] on span "Send a new message" at bounding box center [171, 110] width 74 height 10
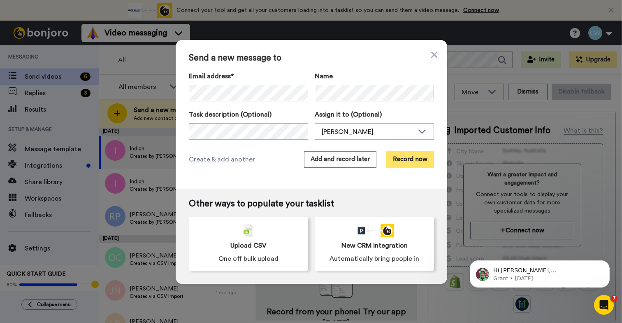
click at [395, 159] on button "Record now" at bounding box center [410, 159] width 48 height 16
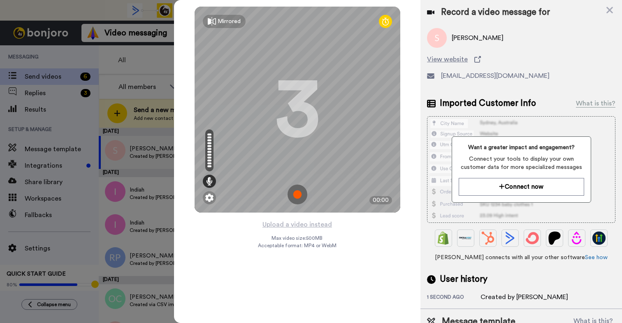
click at [296, 192] on img at bounding box center [298, 194] width 20 height 20
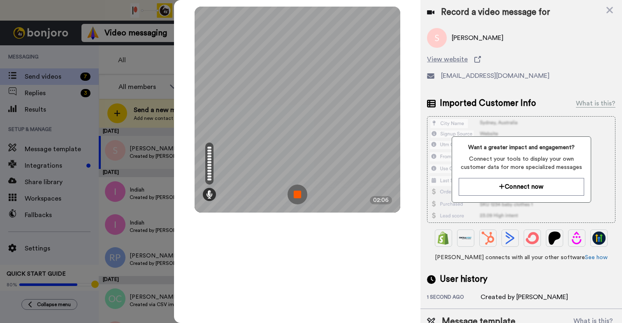
click at [296, 196] on img at bounding box center [298, 194] width 20 height 20
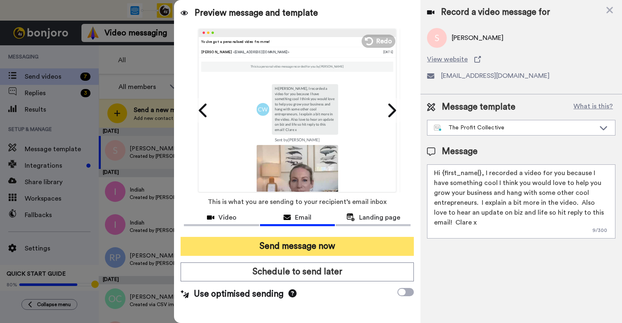
click at [324, 247] on button "Send message now" at bounding box center [297, 246] width 233 height 19
